Goal: Find specific page/section: Find specific page/section

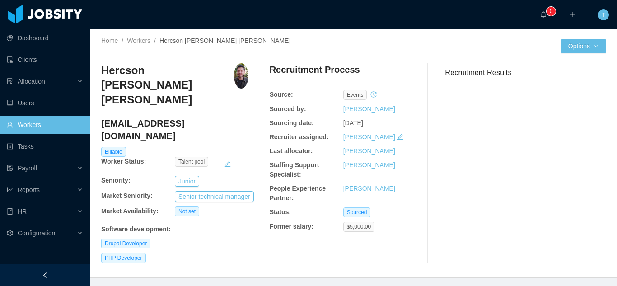
scroll to position [98, 0]
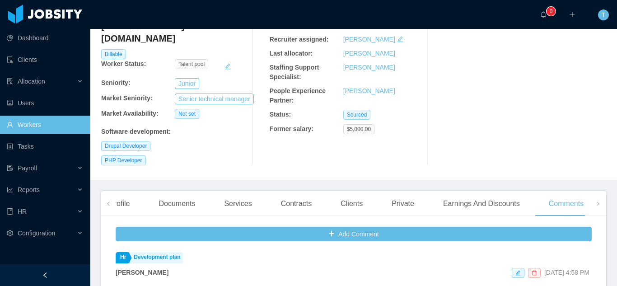
drag, startPoint x: 46, startPoint y: 121, endPoint x: 33, endPoint y: 126, distance: 13.6
click at [33, 126] on link "Workers" at bounding box center [45, 125] width 76 height 18
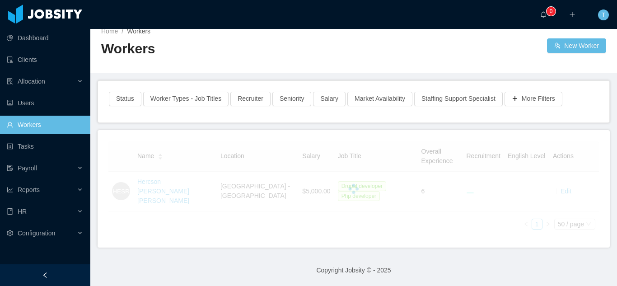
scroll to position [8, 0]
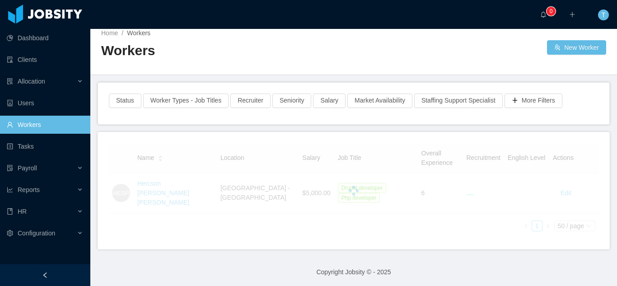
click at [33, 126] on link "Workers" at bounding box center [45, 125] width 76 height 18
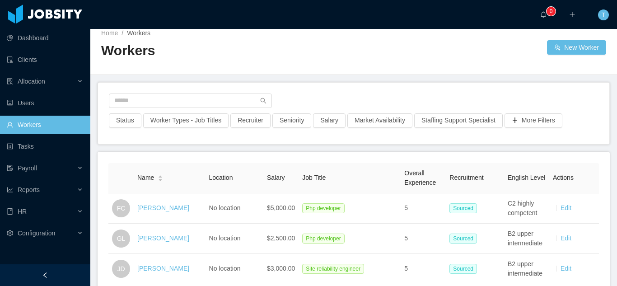
scroll to position [98, 0]
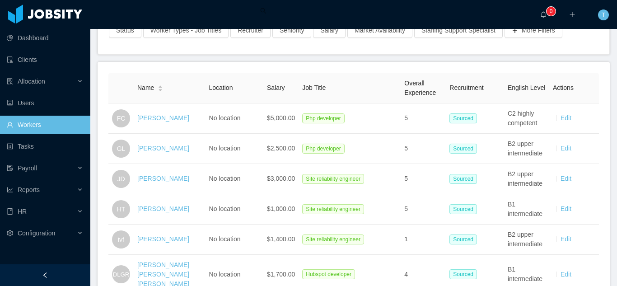
drag, startPoint x: 36, startPoint y: 129, endPoint x: 61, endPoint y: 131, distance: 25.4
click at [36, 129] on link "Workers" at bounding box center [45, 125] width 76 height 18
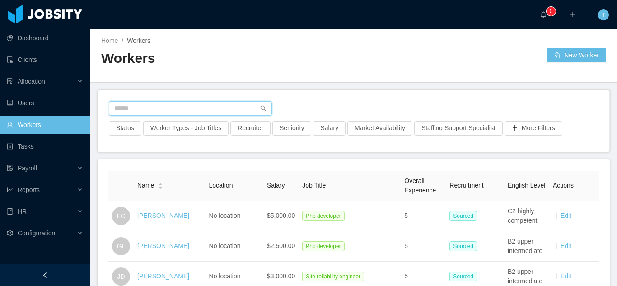
click at [183, 110] on input "text" at bounding box center [190, 108] width 163 height 14
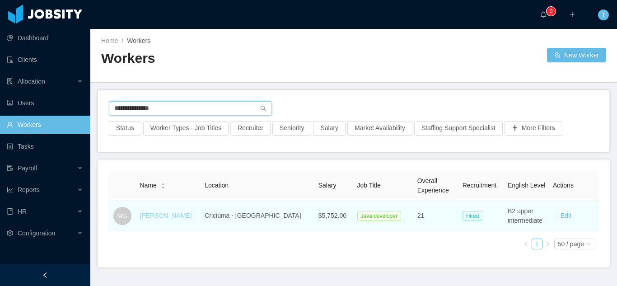
type input "**********"
click at [173, 217] on link "[PERSON_NAME]" at bounding box center [166, 215] width 52 height 7
